Goal: Transaction & Acquisition: Purchase product/service

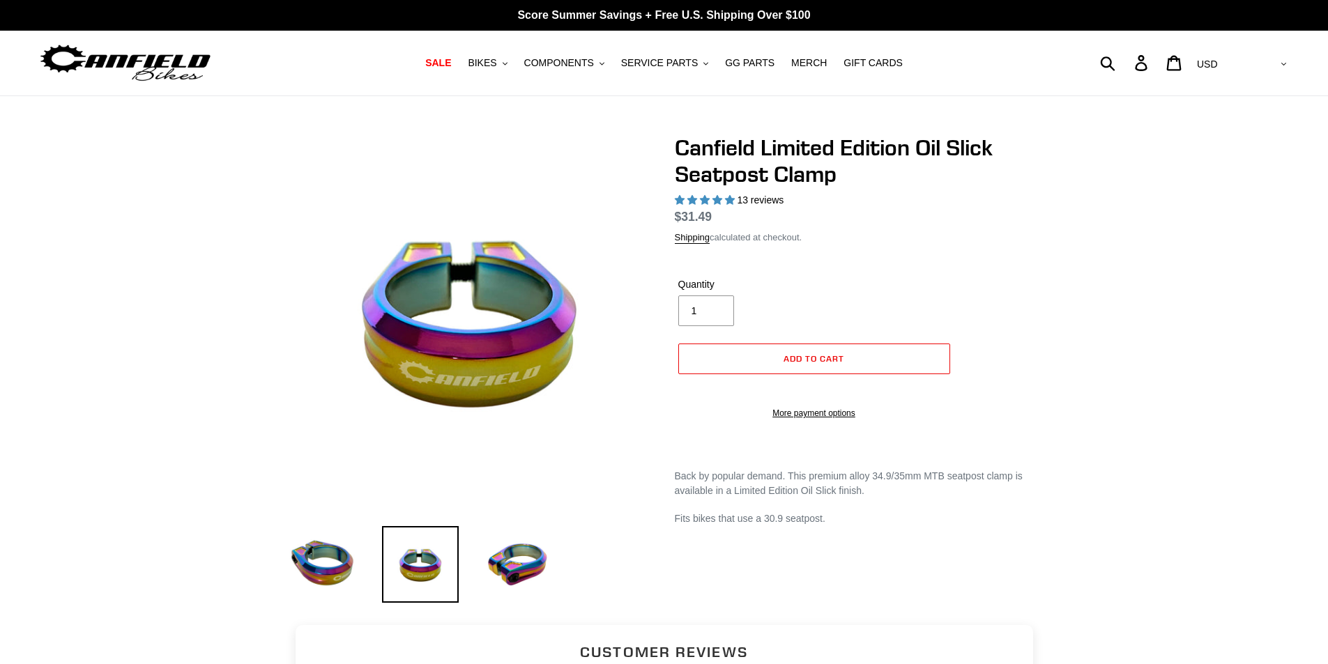
select select "highest-rating"
click at [336, 570] on img at bounding box center [322, 564] width 77 height 77
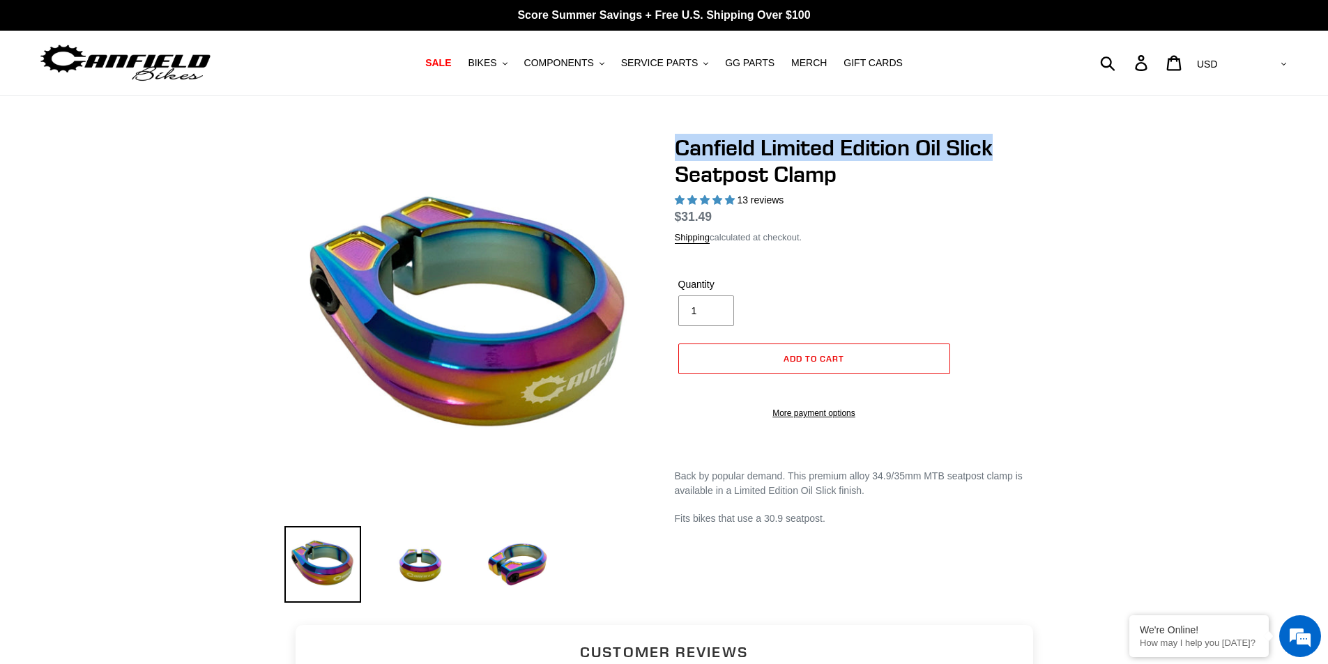
drag, startPoint x: 672, startPoint y: 145, endPoint x: 995, endPoint y: 145, distance: 323.4
click at [995, 145] on div "Canfield Limited Edition Oil Slick Seatpost Clamp 13 reviews Regular price $31.…" at bounding box center [849, 331] width 390 height 392
copy h1 "Canfield Limited Edition Oil Slick"
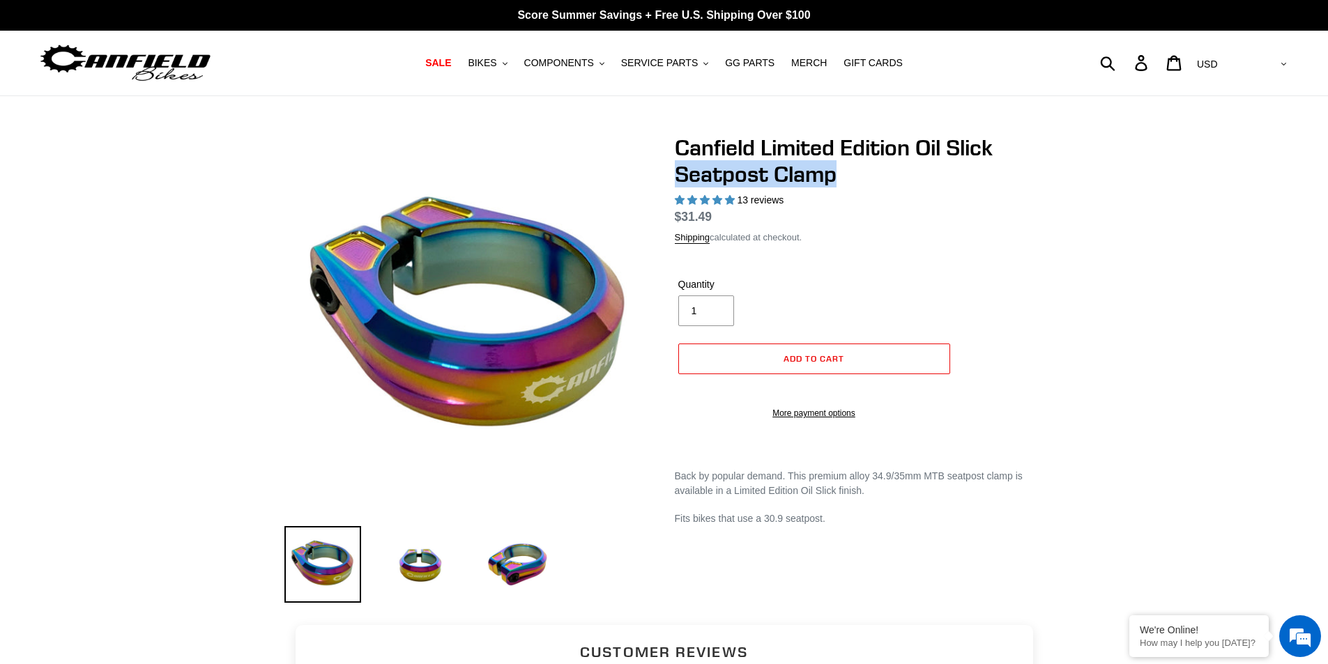
drag, startPoint x: 676, startPoint y: 171, endPoint x: 845, endPoint y: 165, distance: 168.8
click at [859, 169] on h1 "Canfield Limited Edition Oil Slick Seatpost Clamp" at bounding box center [859, 162] width 369 height 54
copy h1 "Seatpost Clamp"
click at [516, 565] on img at bounding box center [518, 564] width 77 height 77
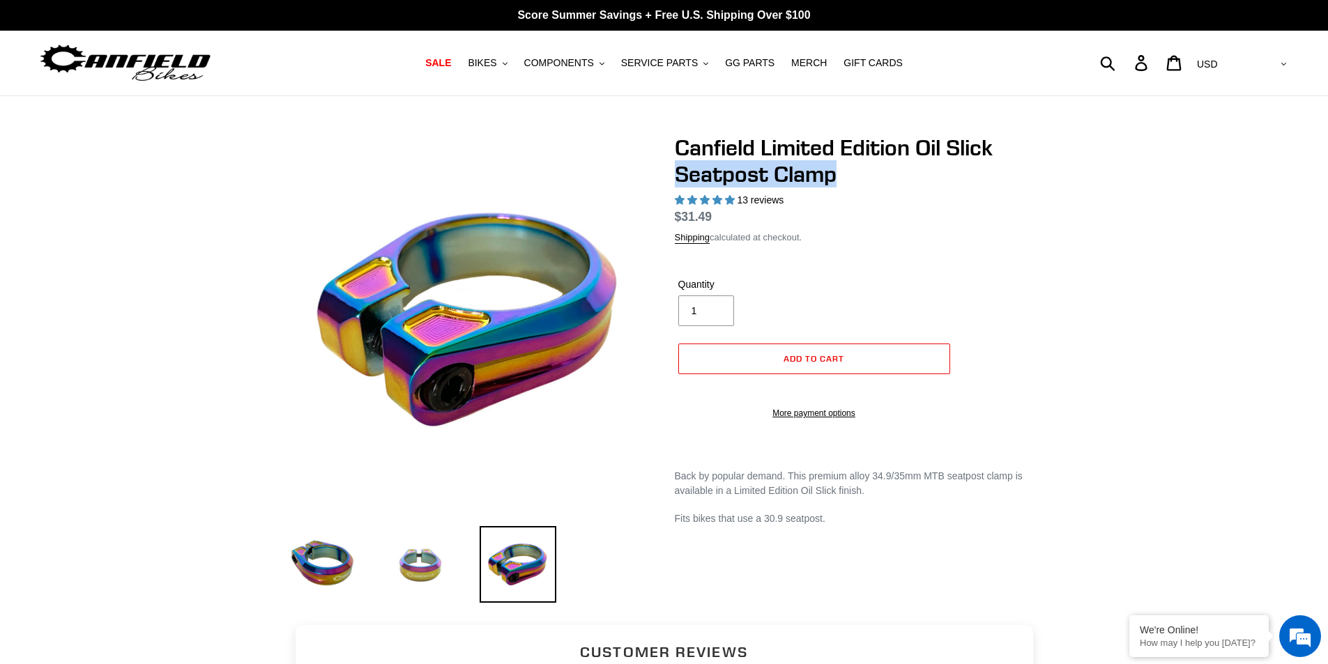
click at [429, 567] on img at bounding box center [420, 564] width 77 height 77
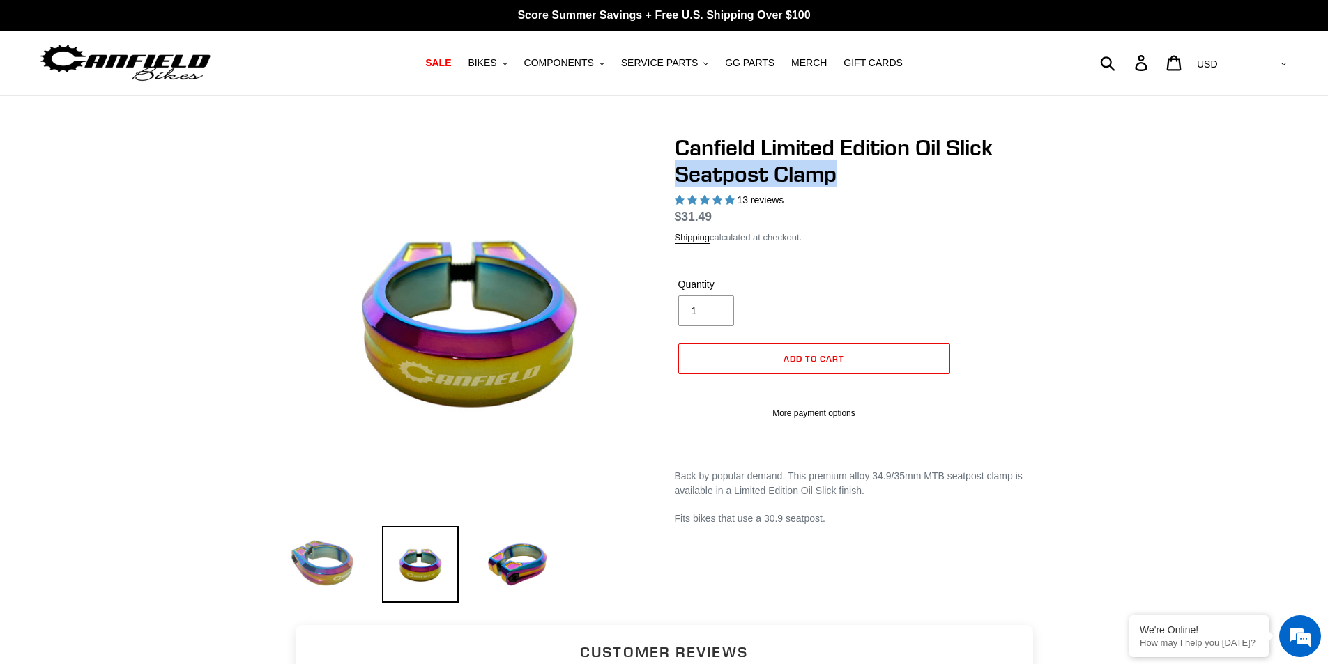
click at [355, 544] on img at bounding box center [322, 564] width 77 height 77
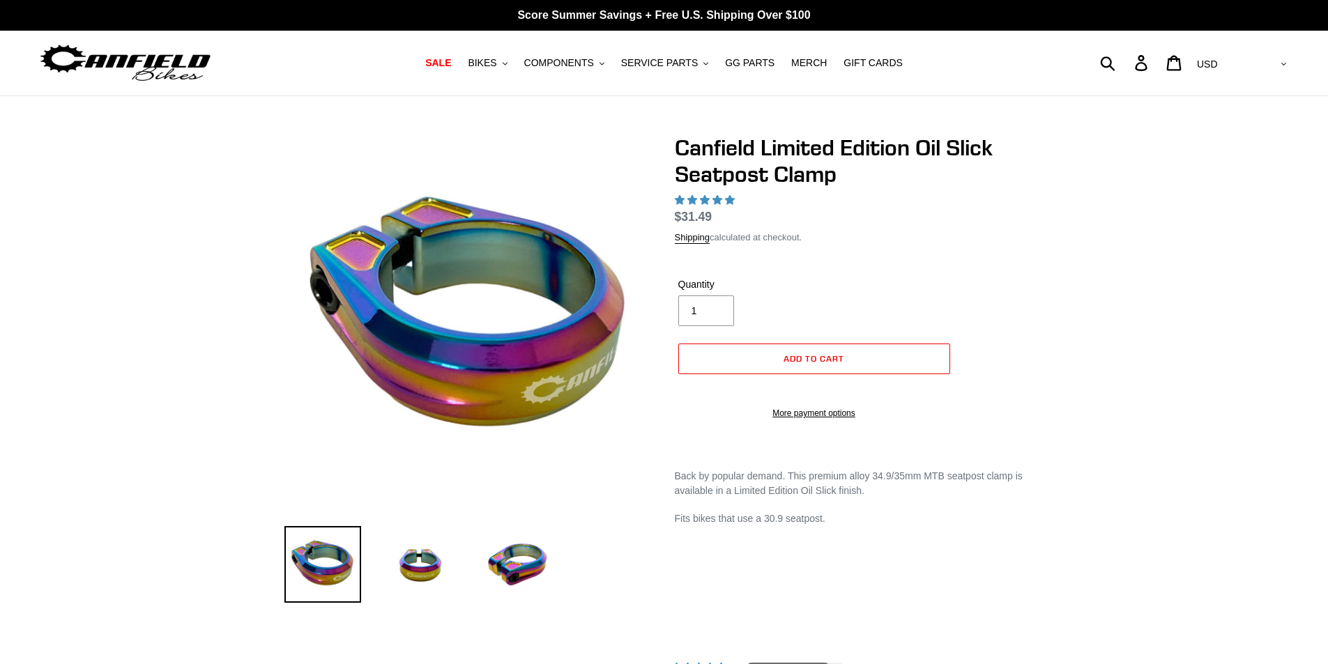
select select "highest-rating"
